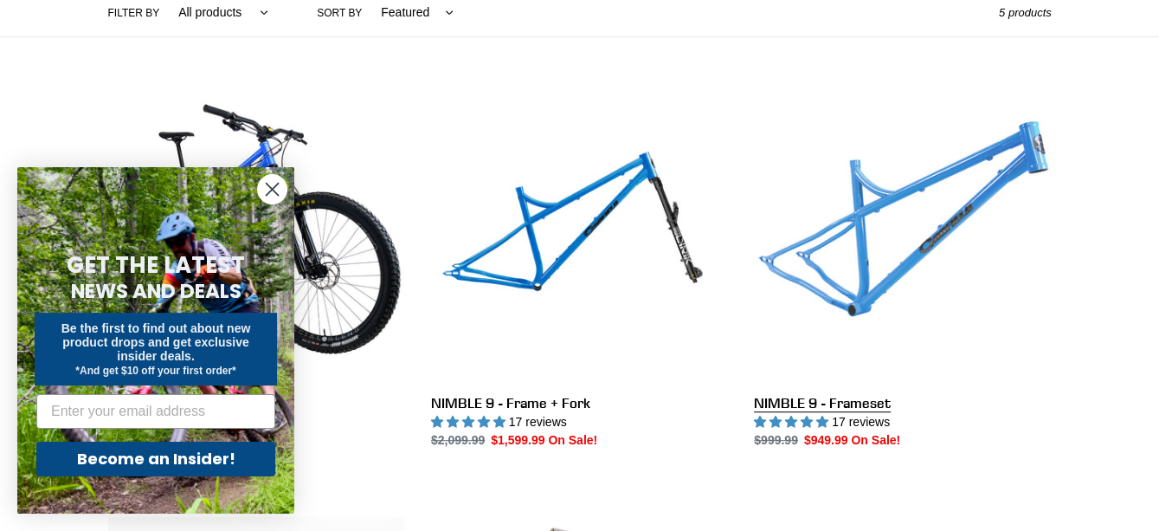
scroll to position [433, 0]
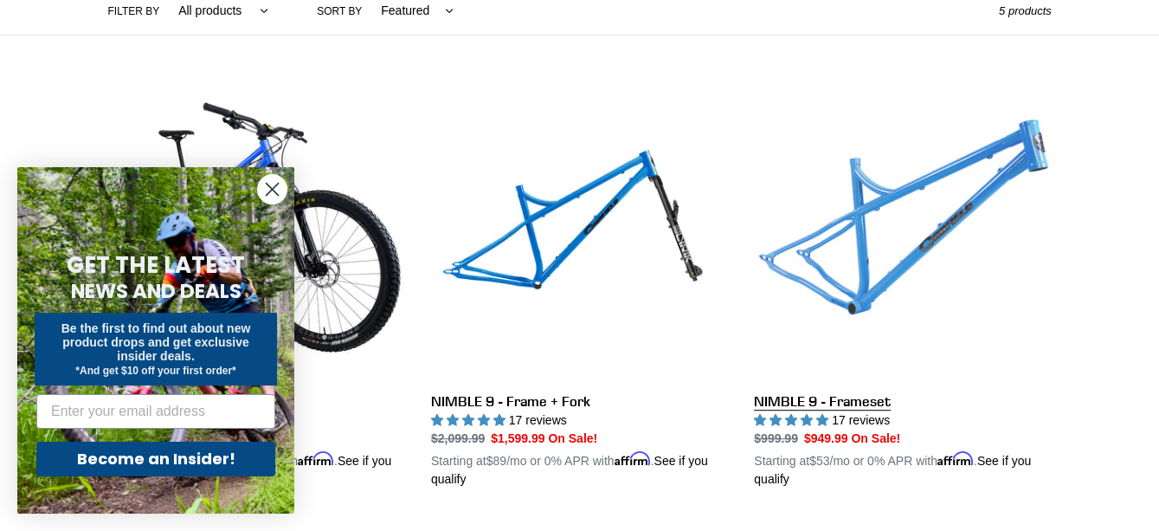
click at [888, 276] on link "NIMBLE 9 - Frameset" at bounding box center [902, 285] width 297 height 405
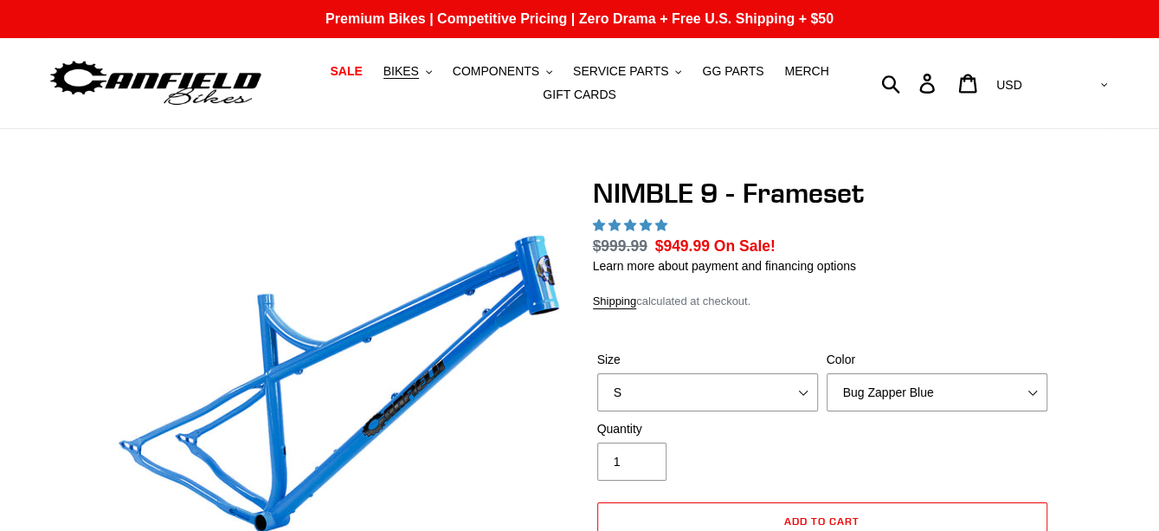
select select "highest-rating"
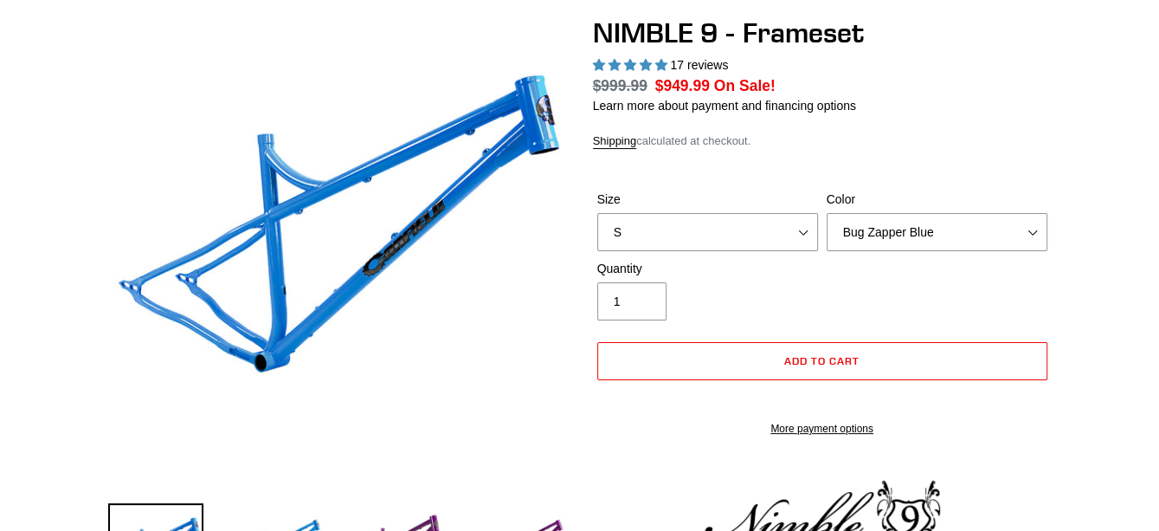
scroll to position [173, 0]
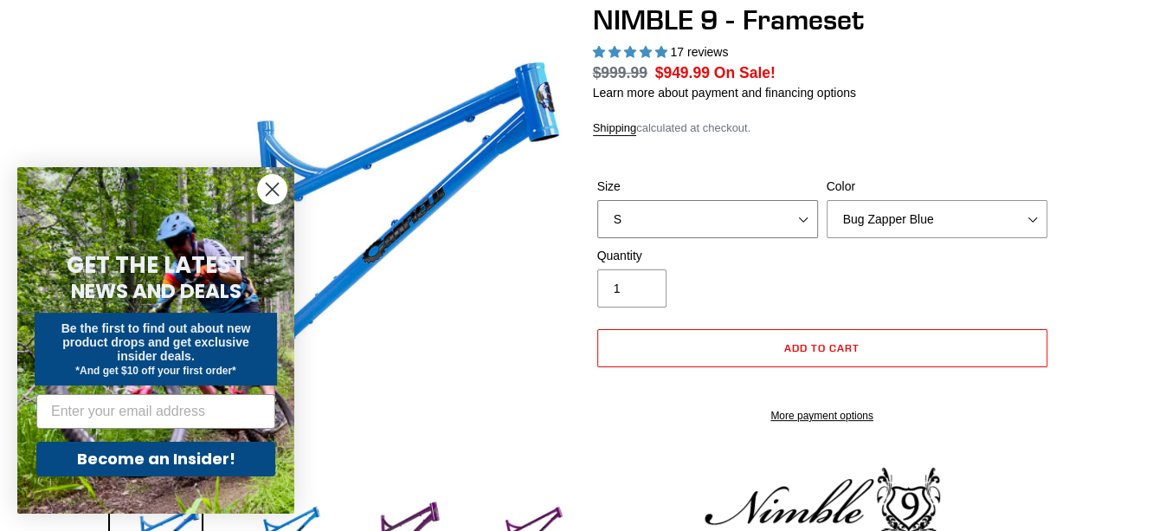
click at [733, 216] on select "S M L XL" at bounding box center [707, 219] width 221 height 38
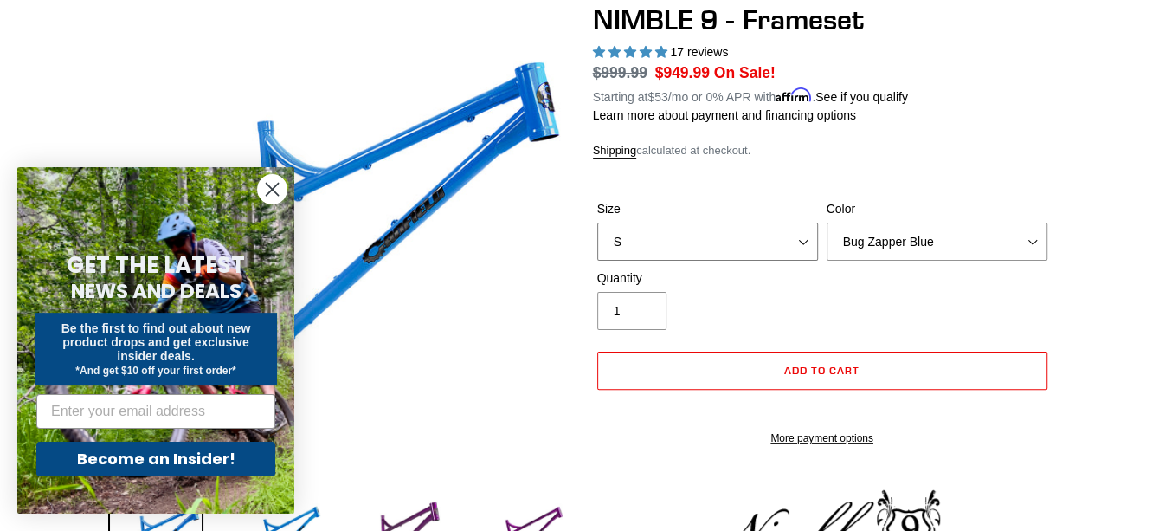
select select "L"
click at [597, 222] on select "S M L XL" at bounding box center [707, 241] width 221 height 38
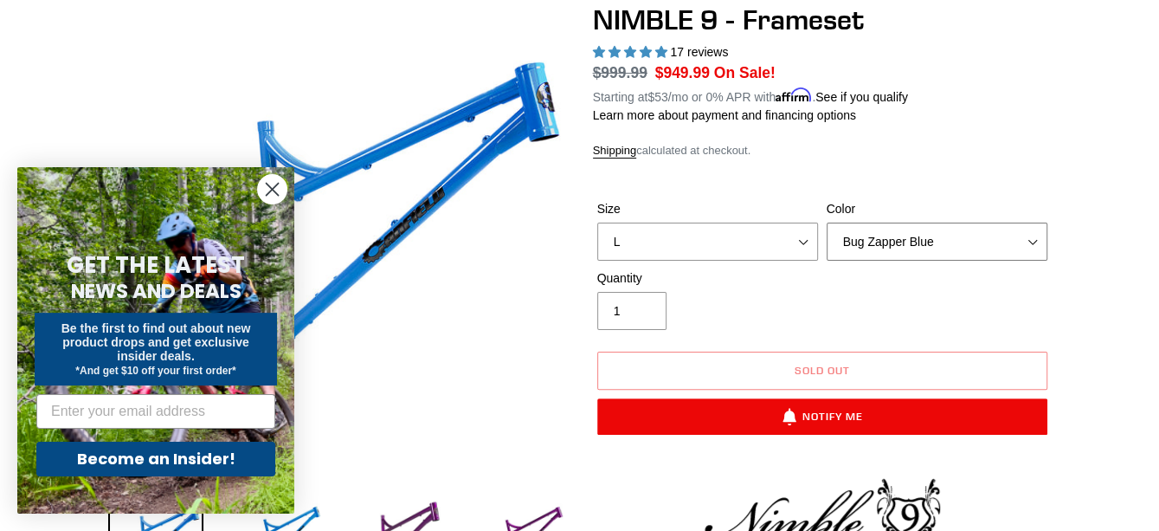
click at [925, 237] on select "Bug Zapper Blue Purple Haze -Sold Out Galaxy Black" at bounding box center [937, 241] width 221 height 38
click at [827, 222] on select "Bug Zapper Blue Purple Haze -Sold Out Galaxy Black" at bounding box center [937, 241] width 221 height 38
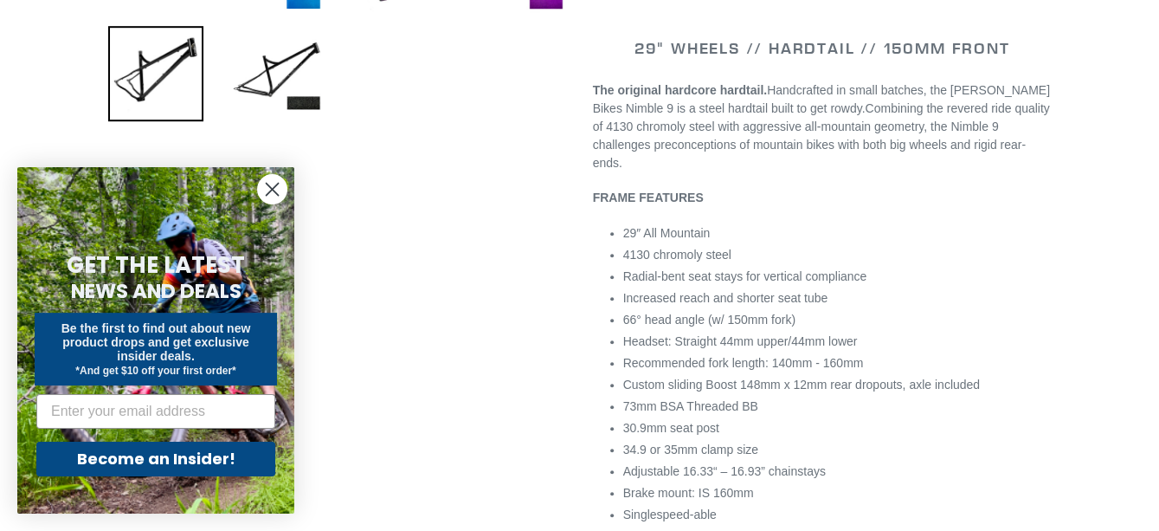
scroll to position [779, 0]
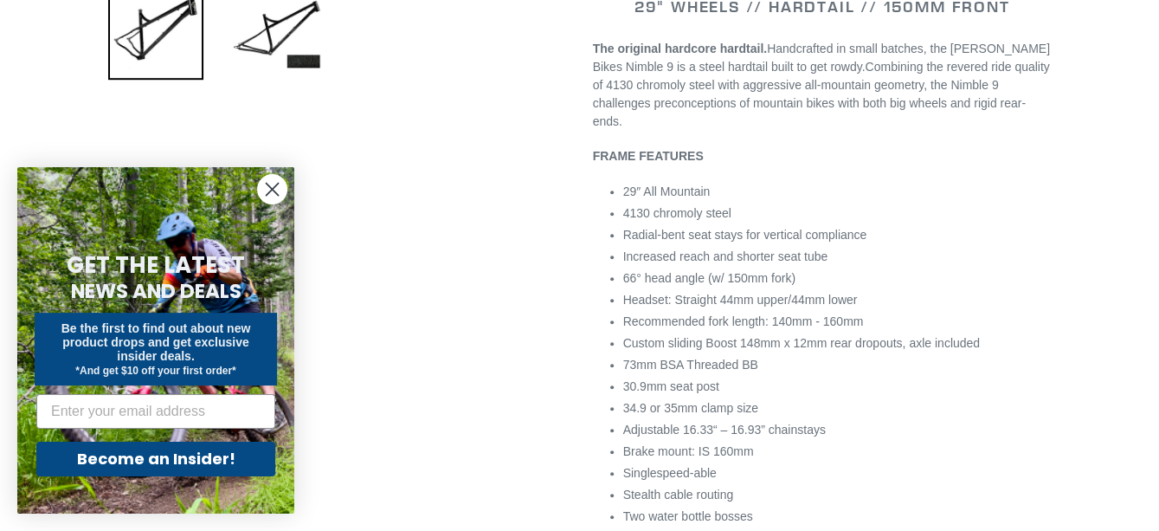
click at [280, 198] on circle "Close dialog" at bounding box center [272, 189] width 29 height 29
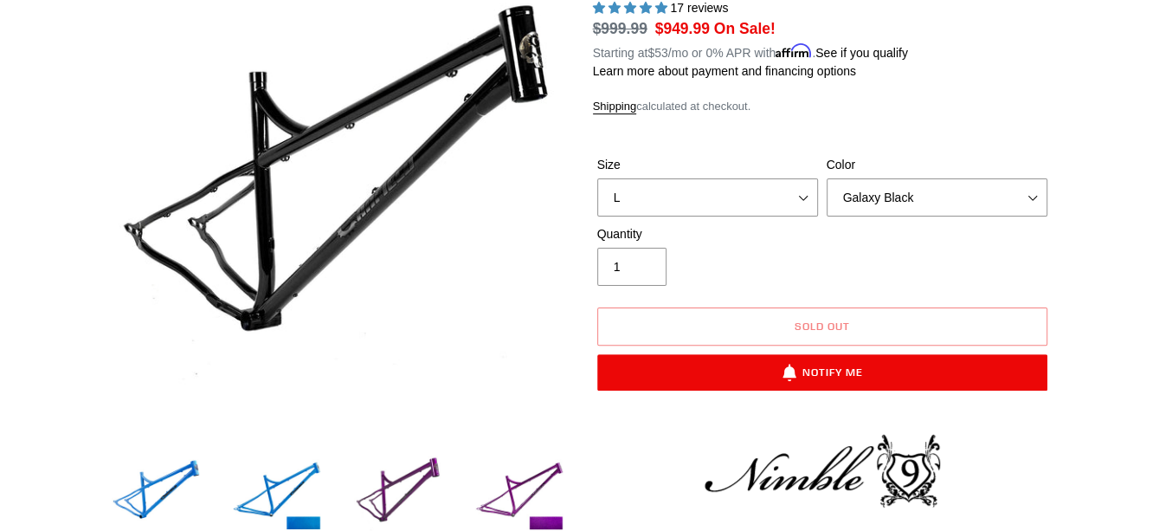
scroll to position [173, 0]
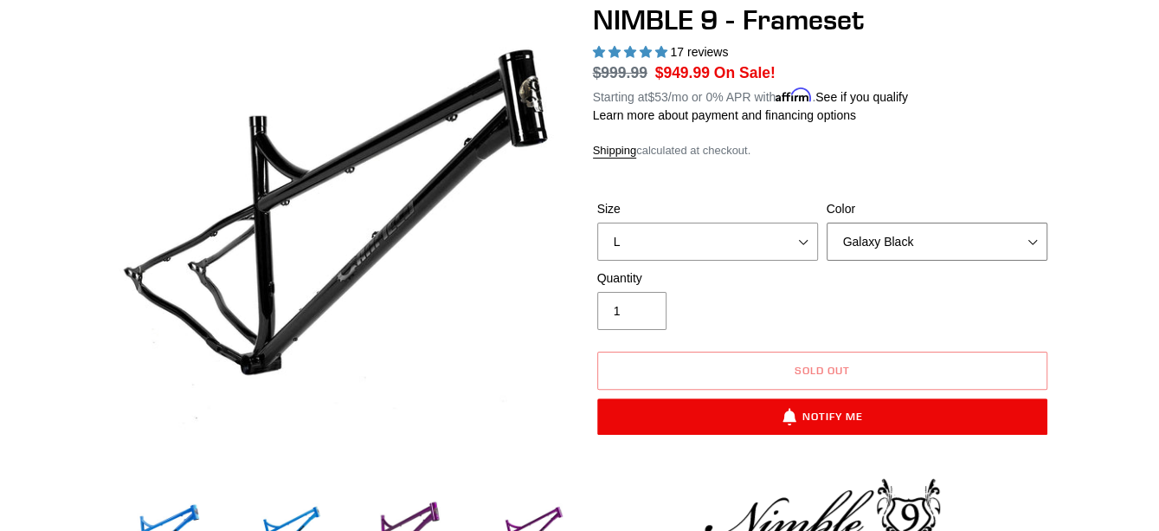
click at [912, 234] on select "Bug Zapper Blue Purple Haze -Sold Out Galaxy Black" at bounding box center [937, 241] width 221 height 38
click at [827, 222] on select "Bug Zapper Blue Purple Haze -Sold Out Galaxy Black" at bounding box center [937, 241] width 221 height 38
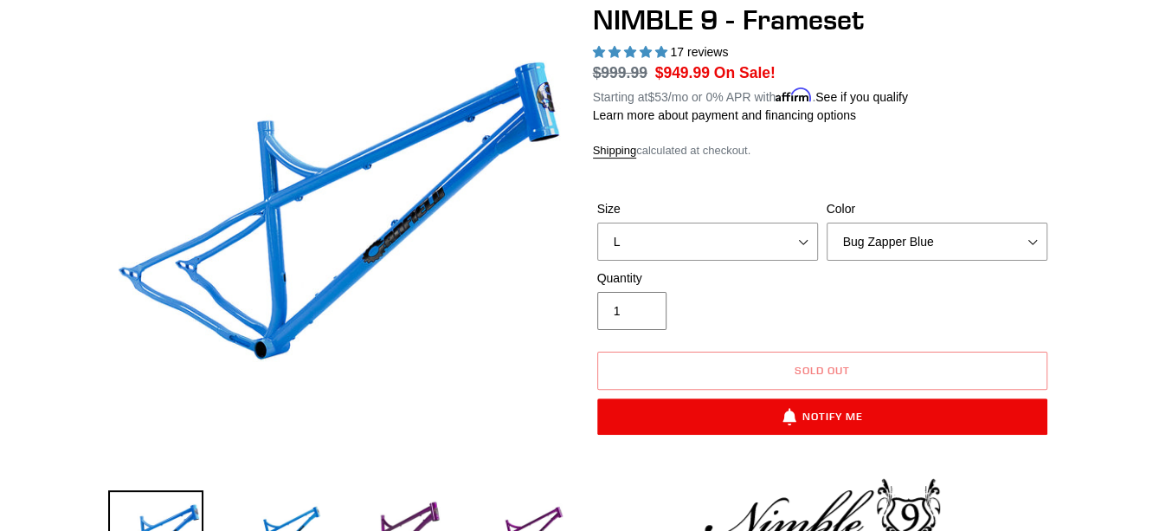
click at [834, 289] on div "Quantity 1" at bounding box center [822, 303] width 459 height 69
click at [803, 286] on div "Quantity 1" at bounding box center [707, 299] width 229 height 61
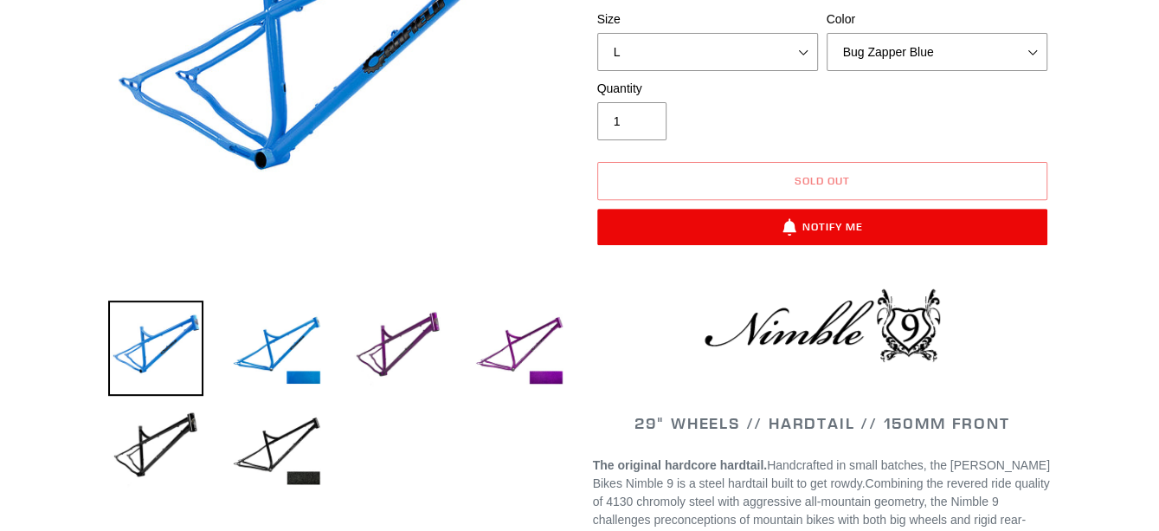
scroll to position [260, 0]
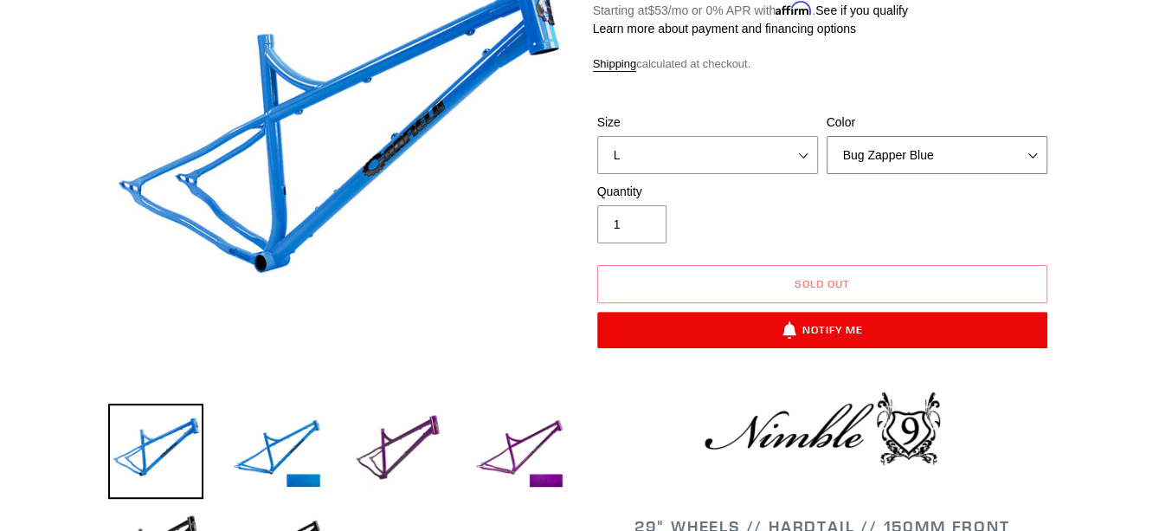
click at [903, 157] on select "Bug Zapper Blue Purple Haze -Sold Out Galaxy Black" at bounding box center [937, 155] width 221 height 38
click at [827, 136] on select "Bug Zapper Blue Purple Haze -Sold Out Galaxy Black" at bounding box center [937, 155] width 221 height 38
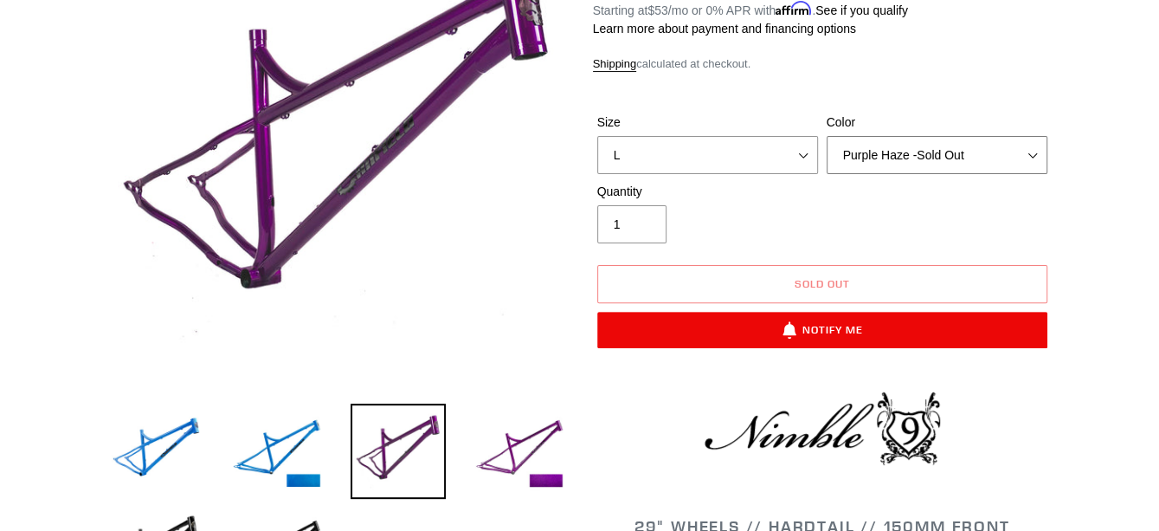
click at [911, 151] on select "Bug Zapper Blue Purple Haze -Sold Out Galaxy Black" at bounding box center [937, 155] width 221 height 38
select select "Galaxy Black"
click at [827, 136] on select "Bug Zapper Blue Purple Haze -Sold Out Galaxy Black" at bounding box center [937, 155] width 221 height 38
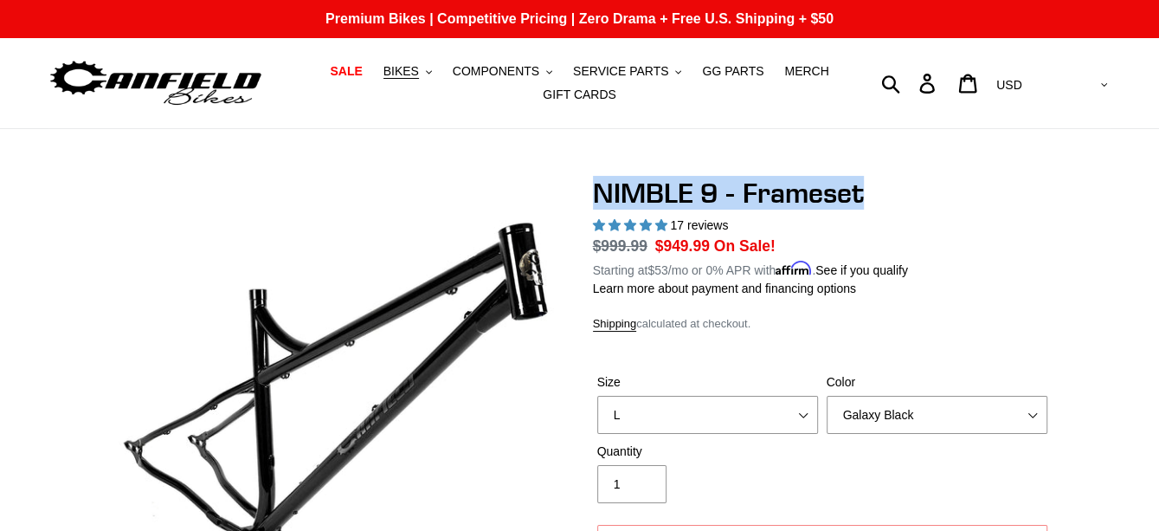
drag, startPoint x: 864, startPoint y: 196, endPoint x: 609, endPoint y: 191, distance: 254.6
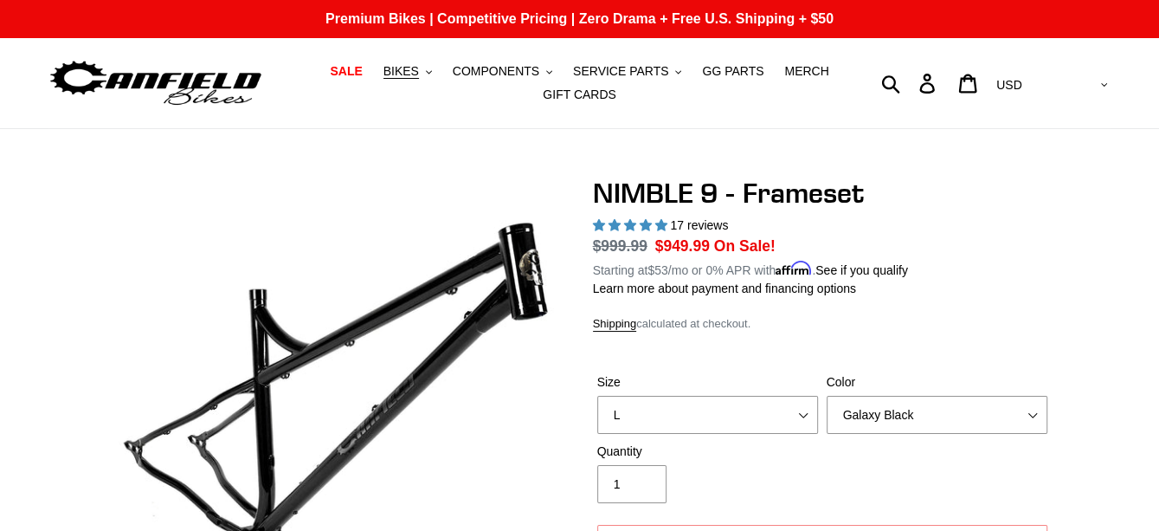
drag, startPoint x: 618, startPoint y: 186, endPoint x: 429, endPoint y: 121, distance: 199.6
click at [429, 122] on nav "SALE BIKES .cls-1{fill:#231f20} SHOP ALL BIKES SHOP DEMO BIKES - On SALE Now! J…" at bounding box center [579, 83] width 532 height 90
click at [362, 70] on span "SALE" at bounding box center [346, 71] width 32 height 15
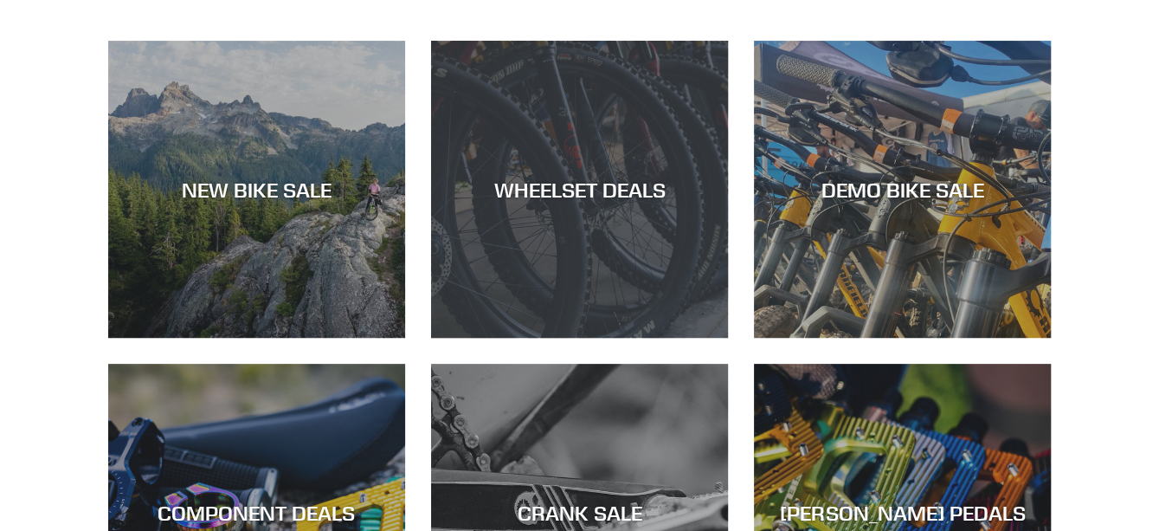
scroll to position [519, 0]
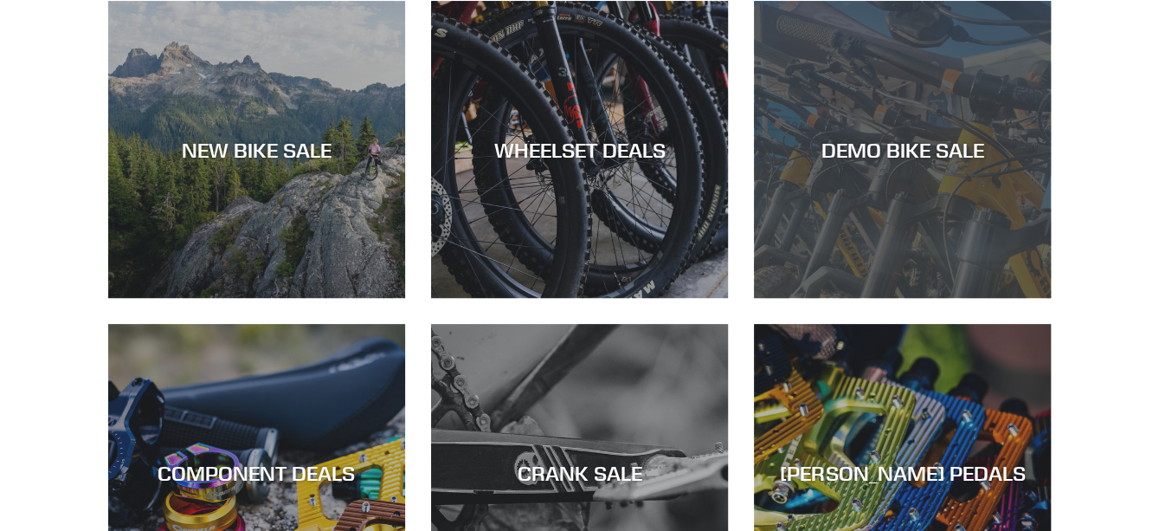
click at [917, 149] on div "DEMO BIKE SALE" at bounding box center [902, 149] width 297 height 25
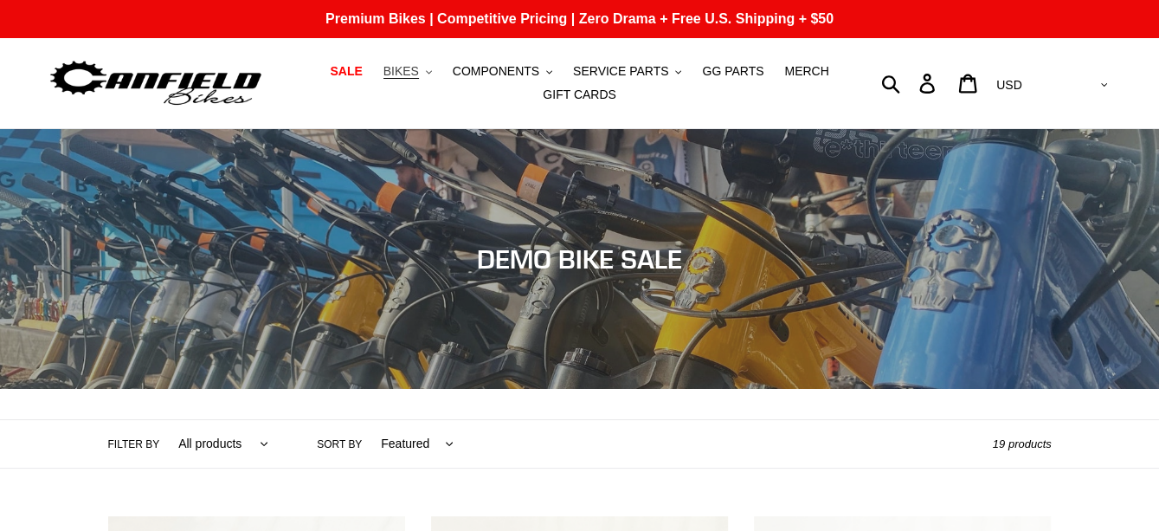
click at [419, 73] on span "BIKES" at bounding box center [401, 71] width 35 height 15
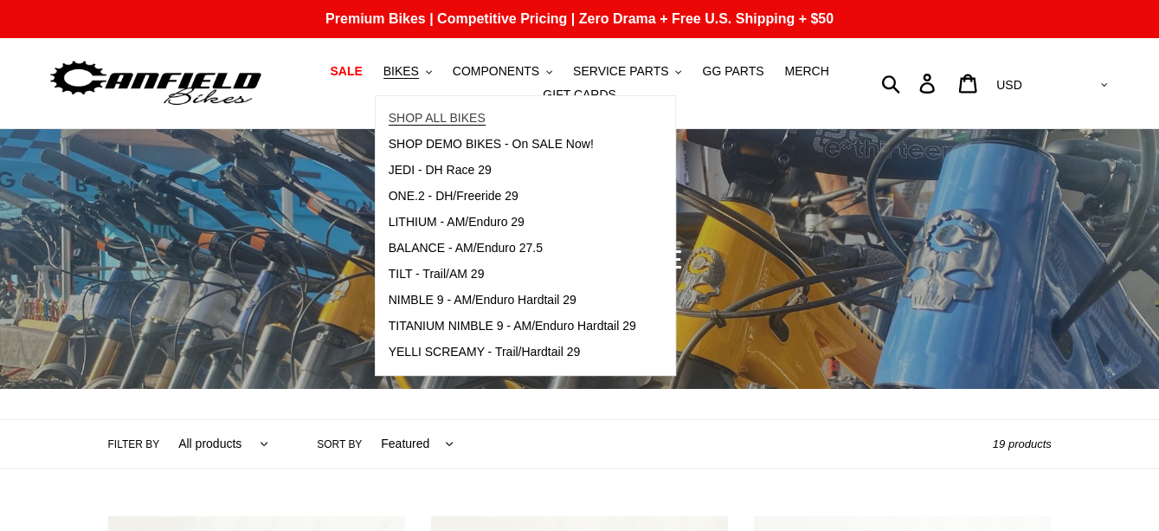
click at [474, 113] on span "SHOP ALL BIKES" at bounding box center [437, 118] width 97 height 15
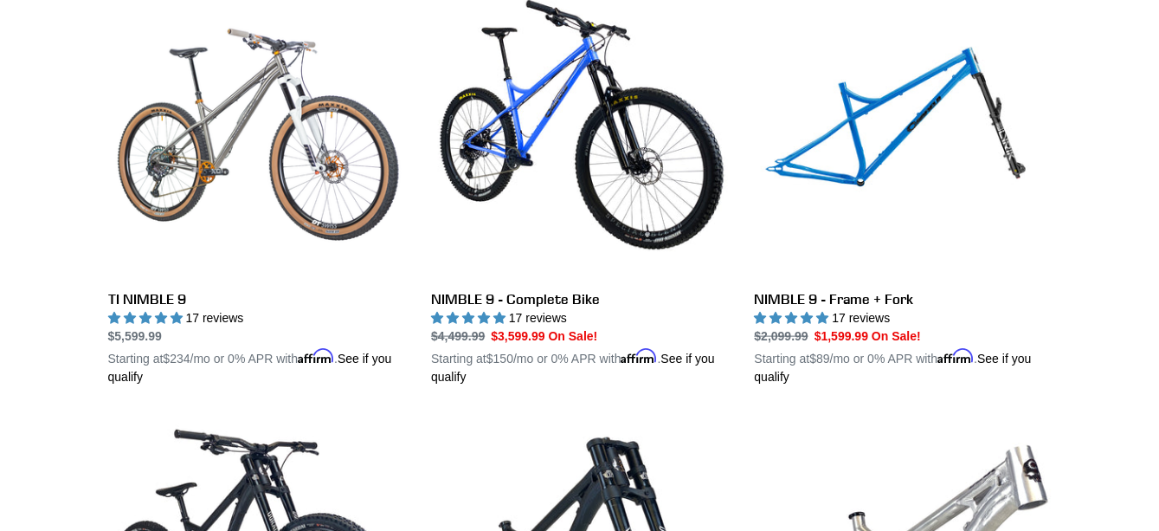
scroll to position [2251, 0]
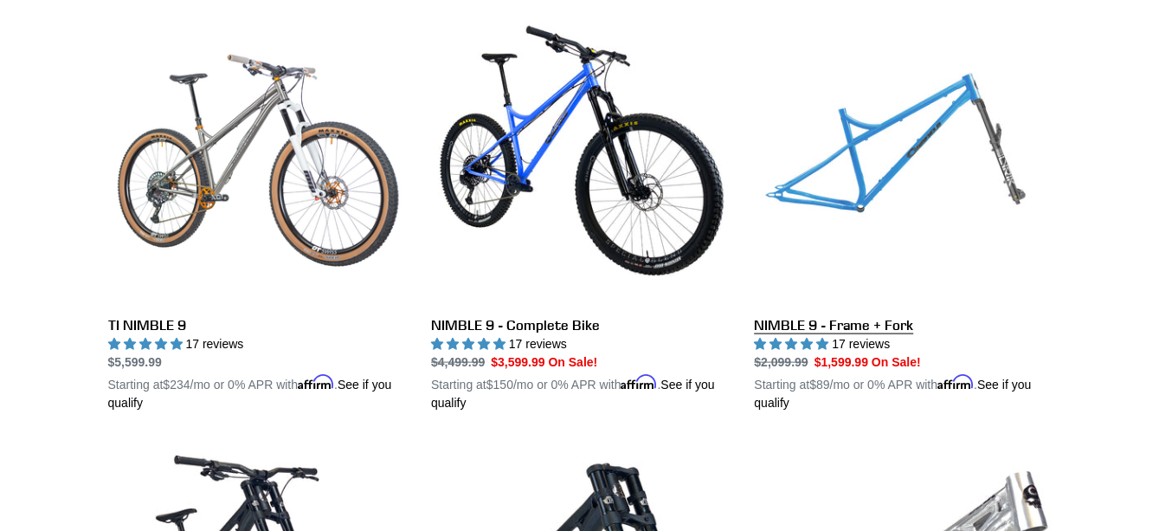
click at [824, 313] on link "NIMBLE 9 - Frame + Fork" at bounding box center [902, 209] width 297 height 405
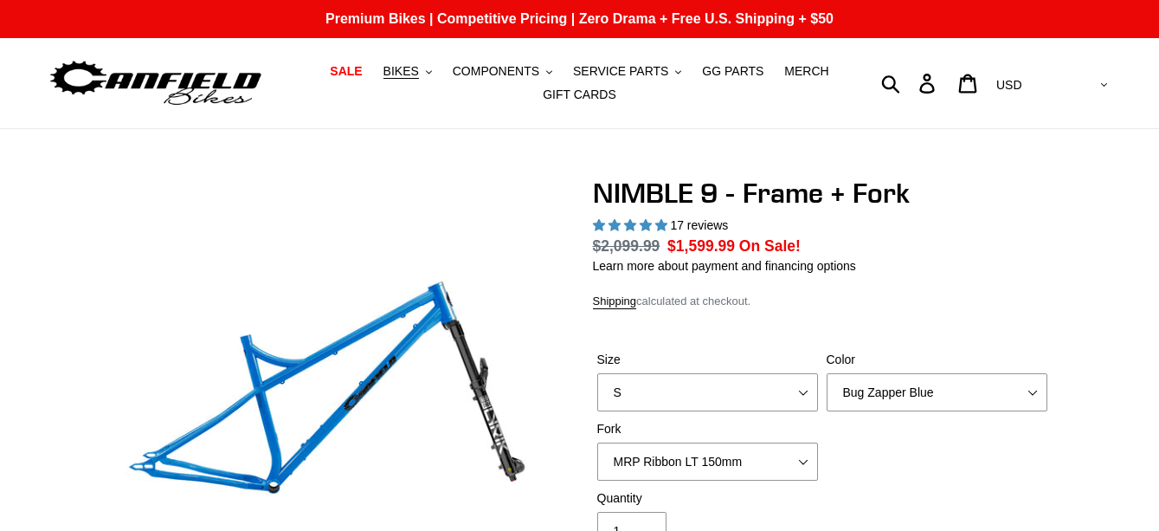
select select "highest-rating"
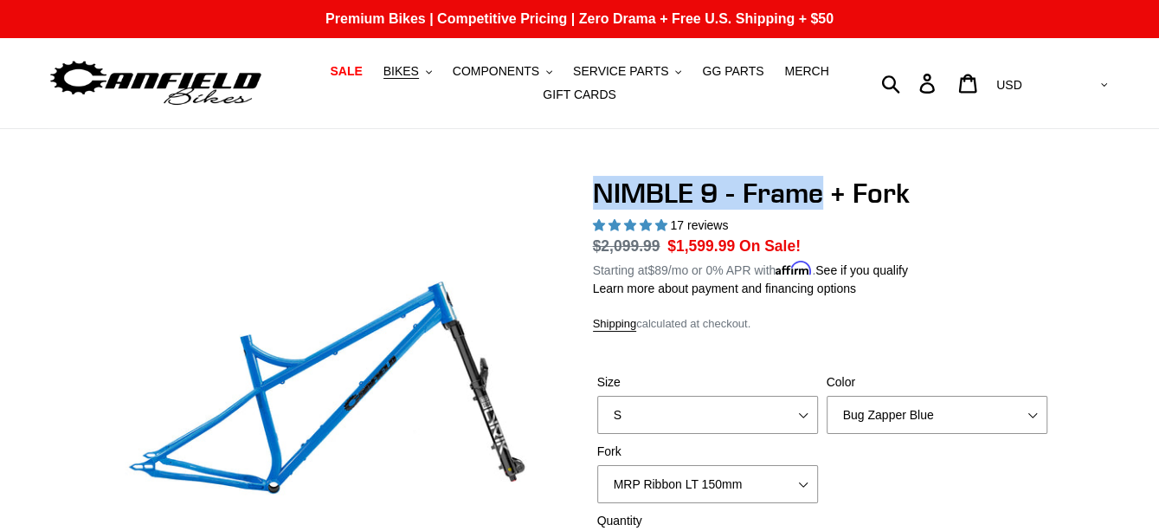
drag, startPoint x: 824, startPoint y: 197, endPoint x: 591, endPoint y: 194, distance: 232.9
click at [593, 194] on h1 "NIMBLE 9 - Frame + Fork" at bounding box center [822, 193] width 459 height 33
copy h1 "NIMBLE 9 - Frame"
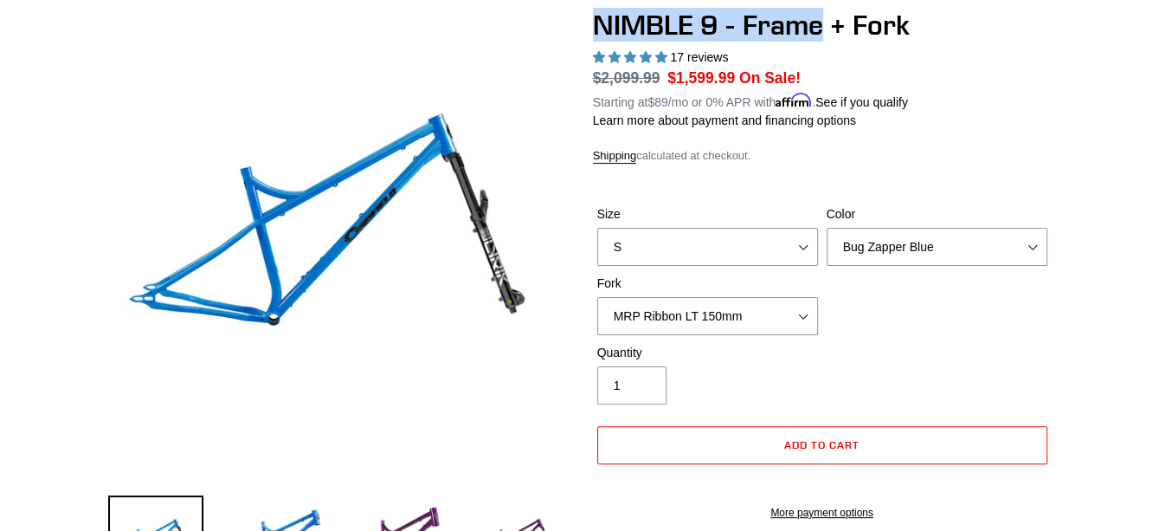
scroll to position [173, 0]
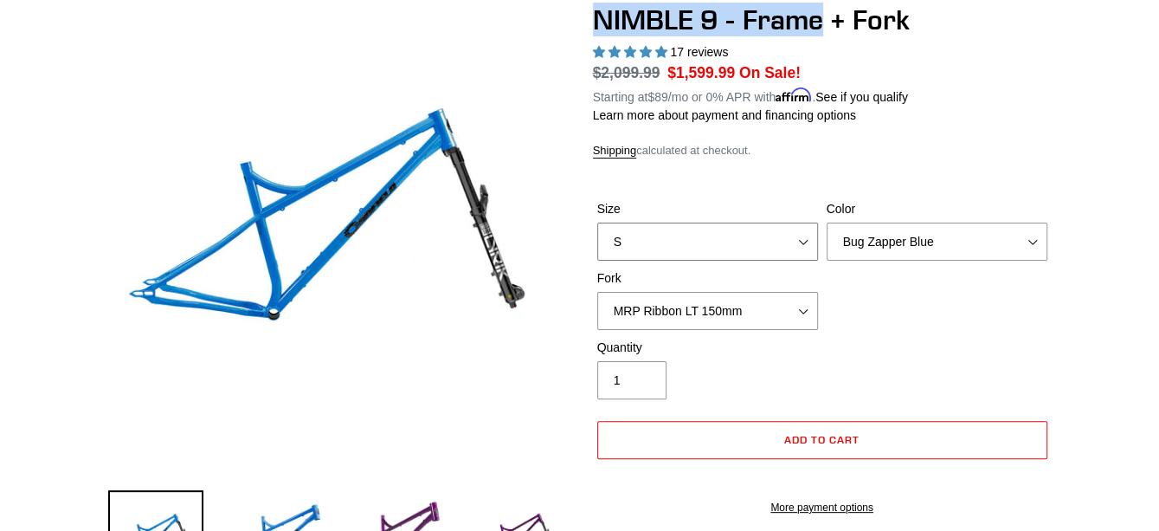
click at [693, 242] on select "S M L XL" at bounding box center [707, 241] width 221 height 38
select select "L"
click at [597, 222] on select "S M L XL" at bounding box center [707, 241] width 221 height 38
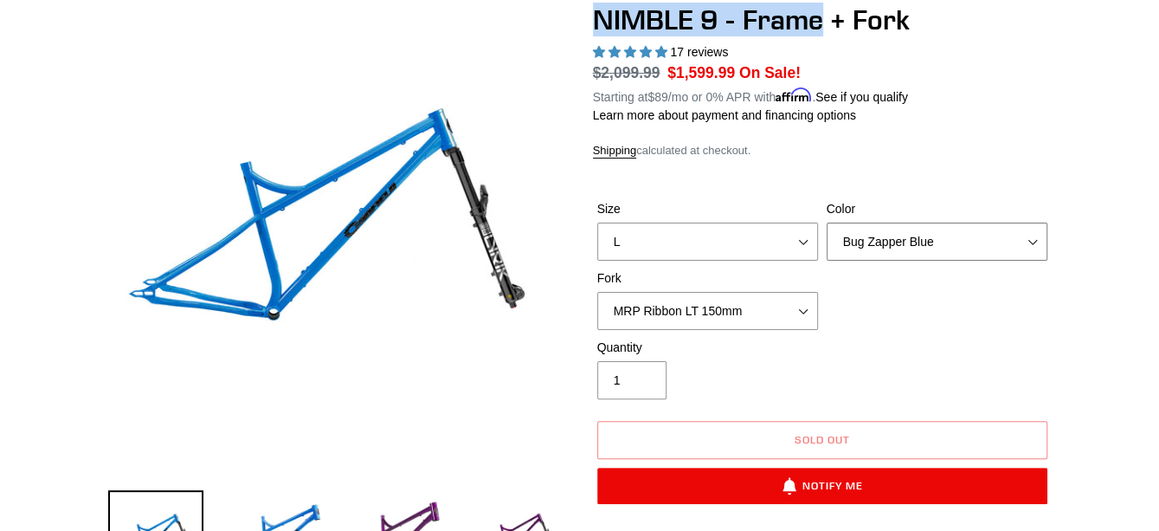
click at [855, 243] on select "Bug Zapper Blue Purple Haze - Sold Out Galaxy Black" at bounding box center [937, 241] width 221 height 38
click at [827, 222] on select "Bug Zapper Blue Purple Haze - Sold Out Galaxy Black" at bounding box center [937, 241] width 221 height 38
click at [884, 247] on select "Bug Zapper Blue Purple Haze - Sold Out Galaxy Black" at bounding box center [937, 241] width 221 height 38
click at [827, 222] on select "Bug Zapper Blue Purple Haze - Sold Out Galaxy Black" at bounding box center [937, 241] width 221 height 38
click at [902, 242] on select "Bug Zapper Blue Purple Haze - Sold Out Galaxy Black" at bounding box center [937, 241] width 221 height 38
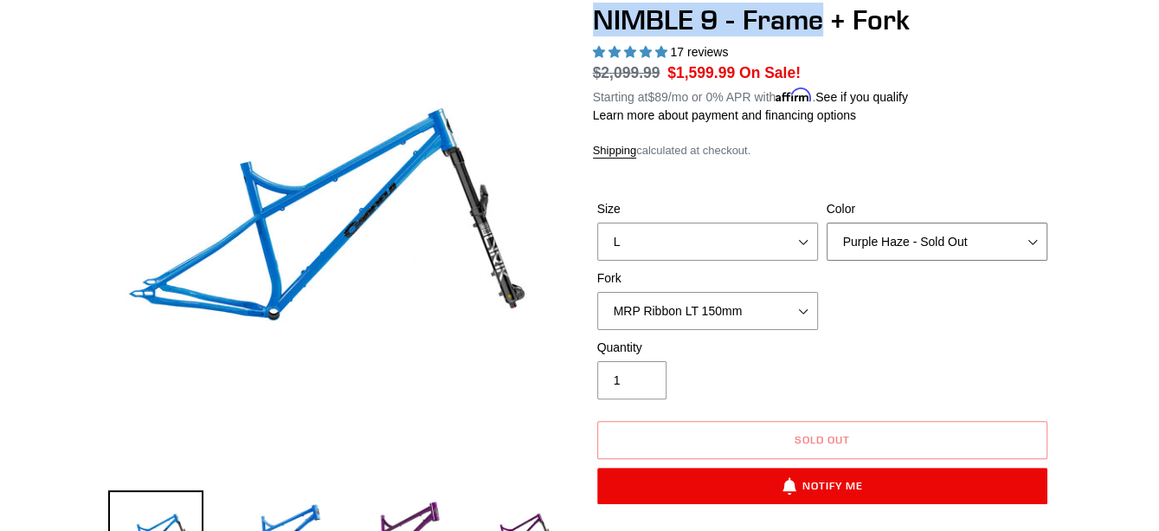
select select "Bug Zapper Blue"
click at [827, 222] on select "Bug Zapper Blue Purple Haze - Sold Out Galaxy Black" at bounding box center [937, 241] width 221 height 38
